Goal: Task Accomplishment & Management: Manage account settings

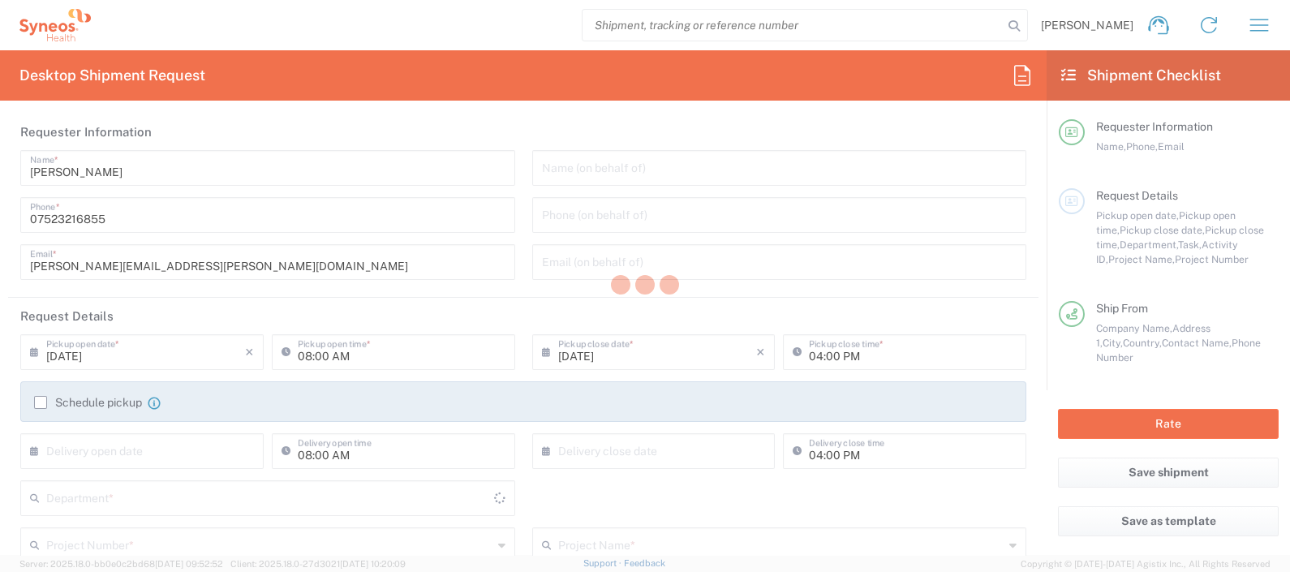
type input "8350"
type input "[GEOGRAPHIC_DATA]"
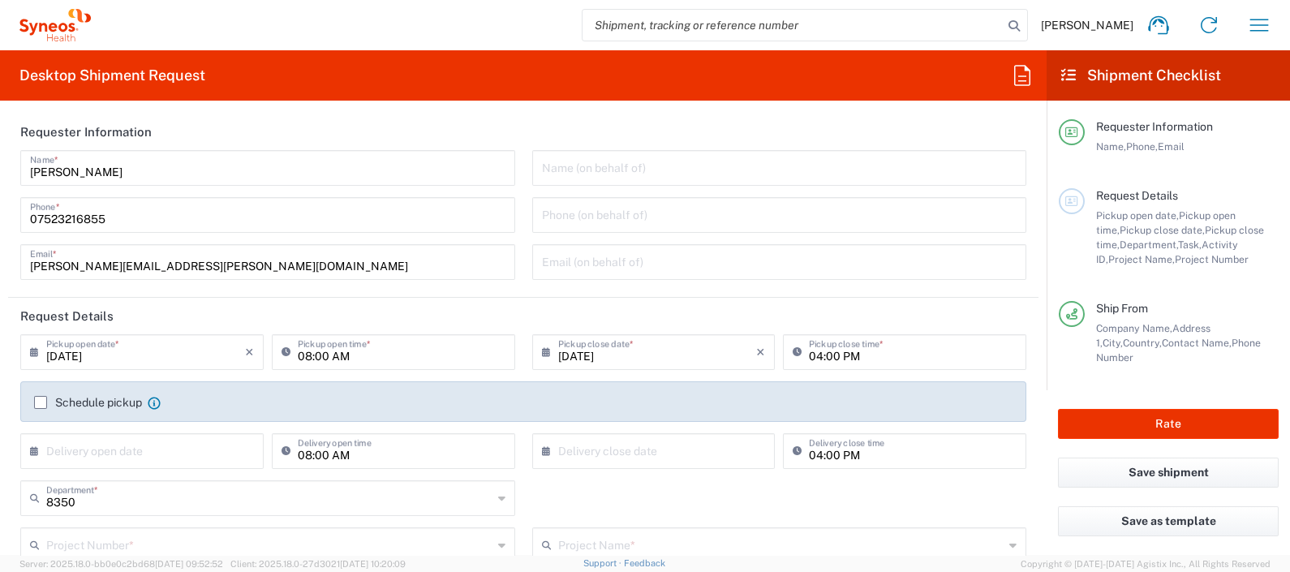
type input "Syneos Health UK Limited"
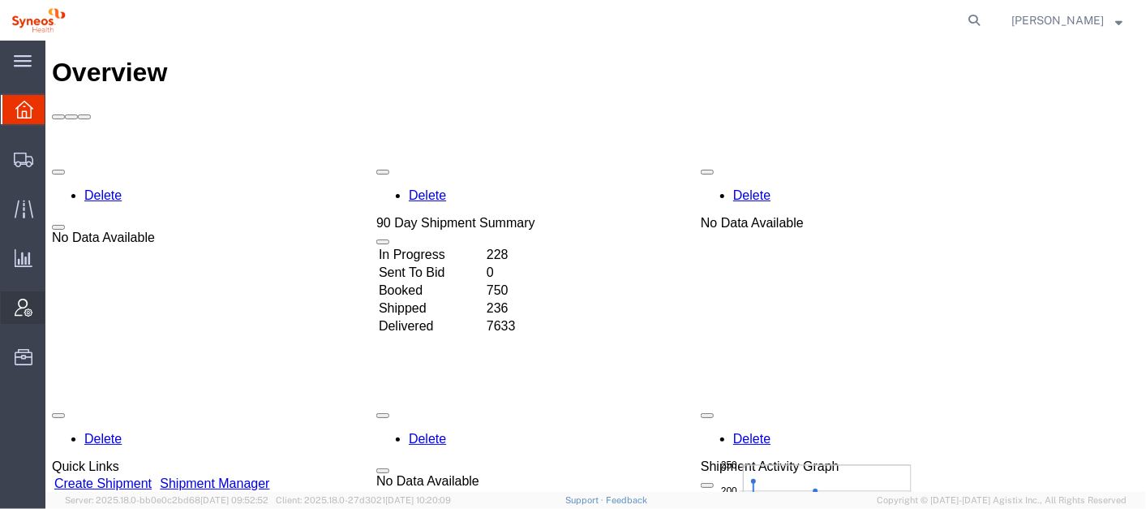
click at [56, 299] on span "Account Admin" at bounding box center [50, 307] width 11 height 32
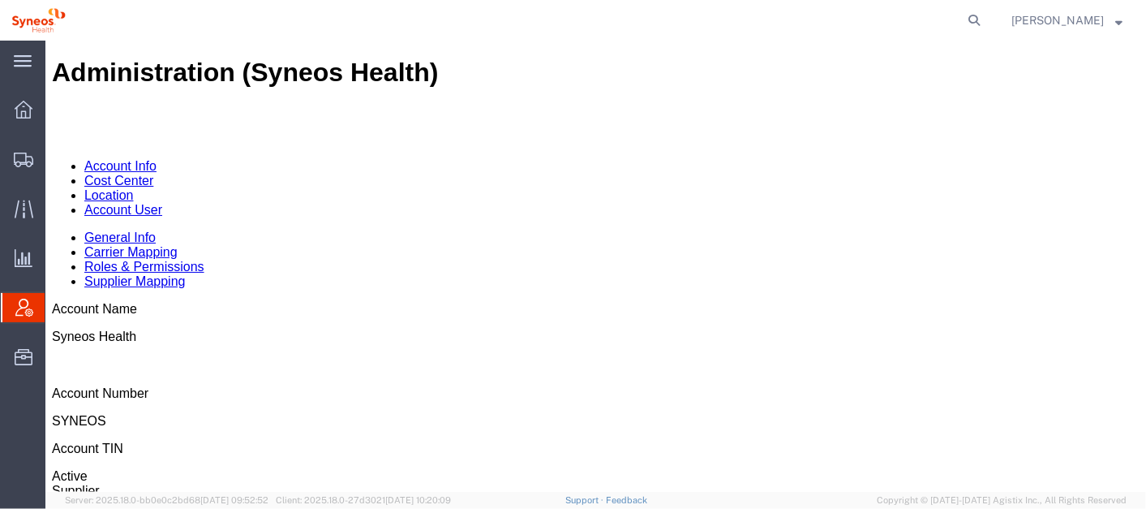
click at [161, 202] on link "Account User" at bounding box center [123, 209] width 78 height 14
